Goal: Register for event/course

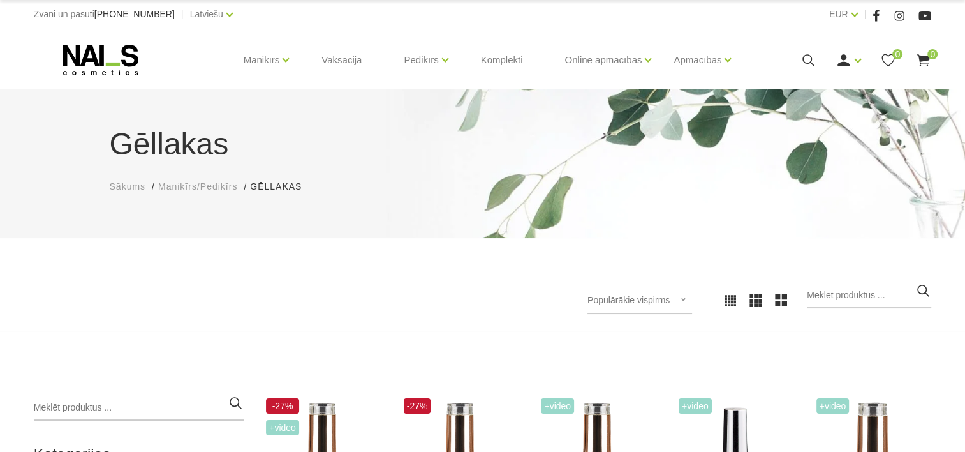
click at [113, 49] on icon at bounding box center [101, 60] width 134 height 32
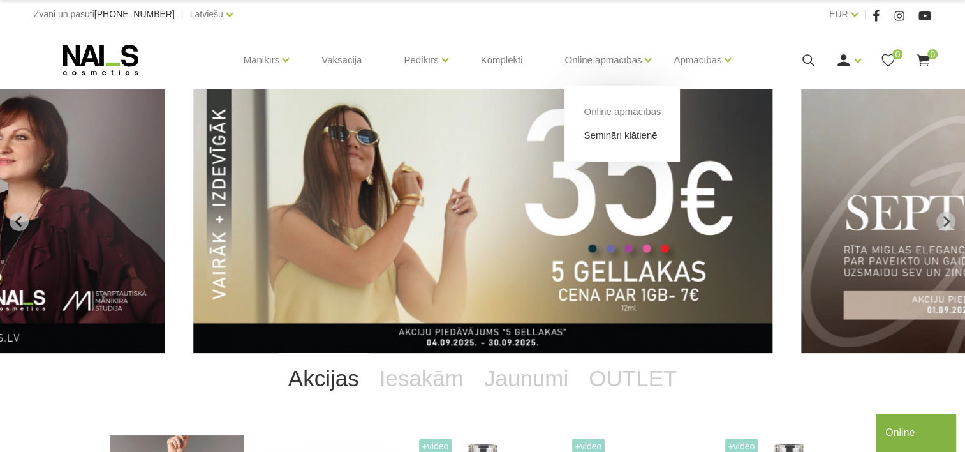
click at [614, 135] on link "Semināri klātienē" at bounding box center [620, 135] width 73 height 14
